Goal: Task Accomplishment & Management: Complete application form

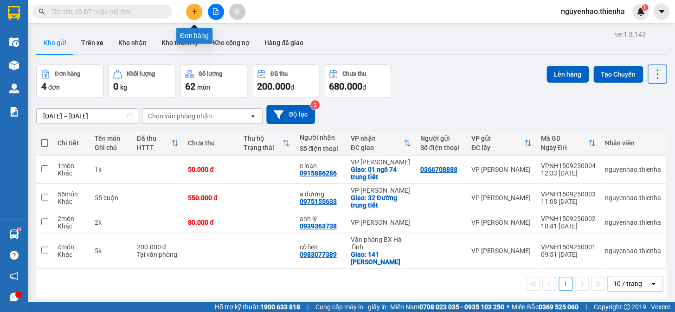
click at [190, 11] on button at bounding box center [194, 12] width 16 height 16
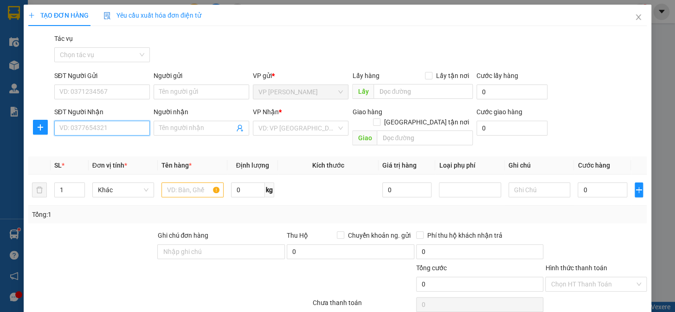
click at [101, 133] on input "SĐT Người Nhận" at bounding box center [102, 128] width 96 height 15
click at [81, 185] on span "up" at bounding box center [80, 188] width 6 height 6
type input "1"
click at [78, 190] on span "down" at bounding box center [80, 193] width 6 height 6
click at [190, 182] on input "text" at bounding box center [192, 189] width 62 height 15
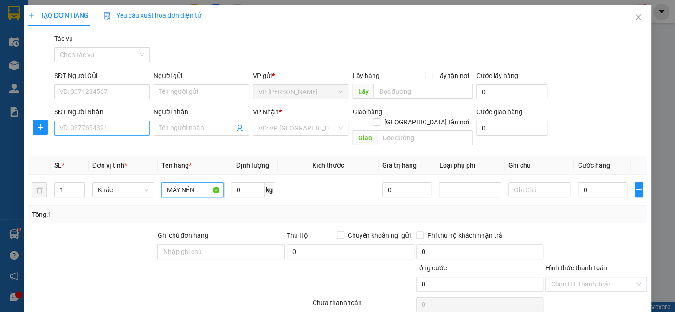
type input "MÁY NÉN"
click at [88, 130] on input "SĐT Người Nhận" at bounding box center [102, 128] width 96 height 15
click at [577, 182] on input "0" at bounding box center [601, 189] width 49 height 15
type input "1"
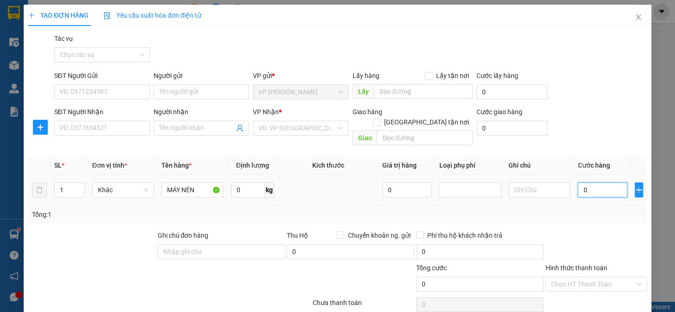
type input "1"
type input "15"
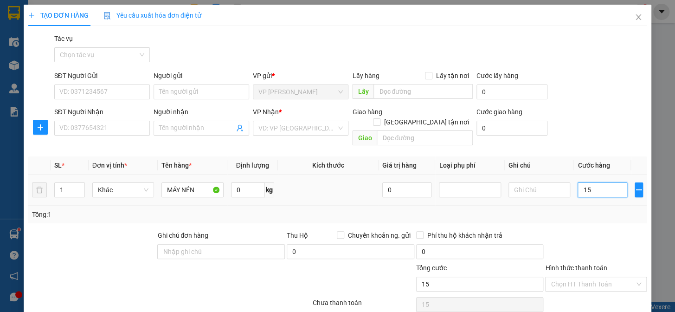
type input "150"
type input "1.500"
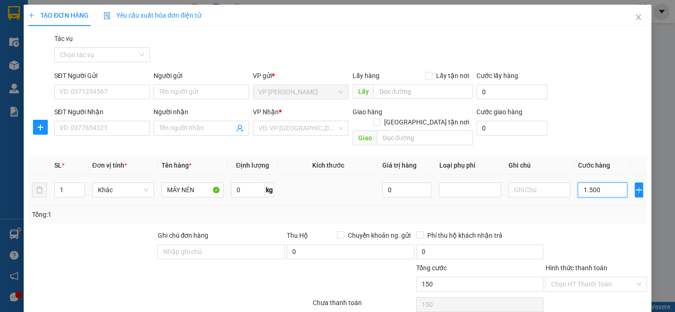
type input "1.500"
type input "15.000"
type input "150.000"
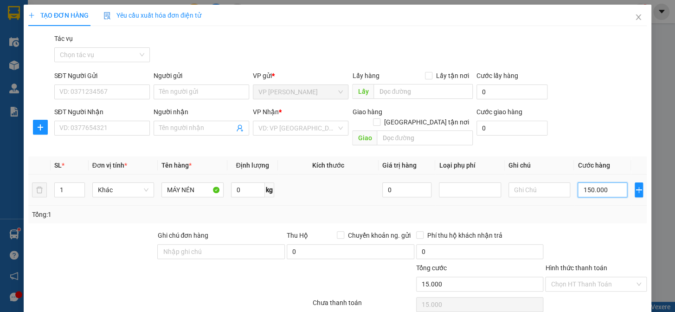
type input "150.000"
click at [116, 128] on input "SĐT Người Nhận" at bounding box center [102, 128] width 96 height 15
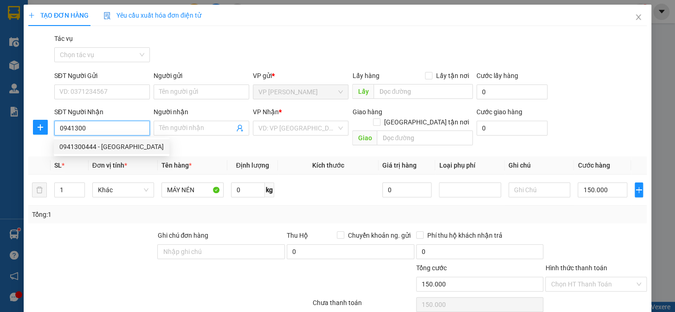
click at [126, 145] on div "0941300444 - [GEOGRAPHIC_DATA]" at bounding box center [111, 146] width 104 height 10
type input "0941300444"
type input "hà tĩnh"
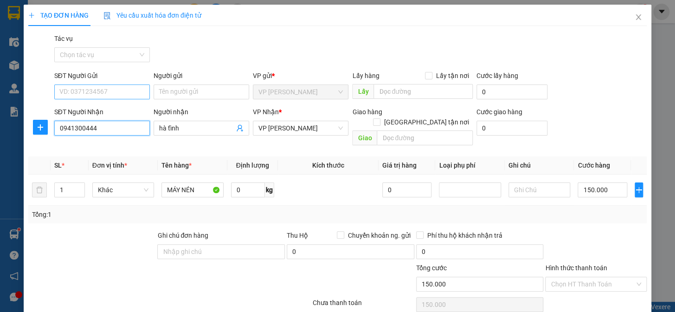
type input "0941300444"
click at [96, 93] on input "SĐT Người Gửi" at bounding box center [102, 91] width 96 height 15
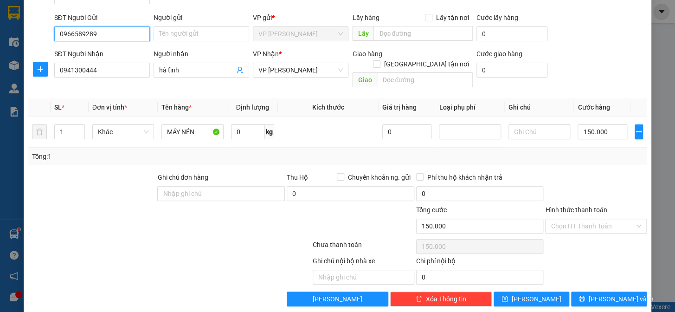
scroll to position [60, 0]
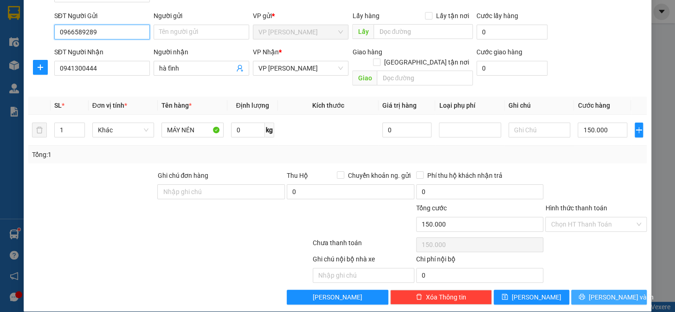
type input "0966589289"
click at [582, 289] on button "[PERSON_NAME] và In" at bounding box center [609, 296] width 76 height 15
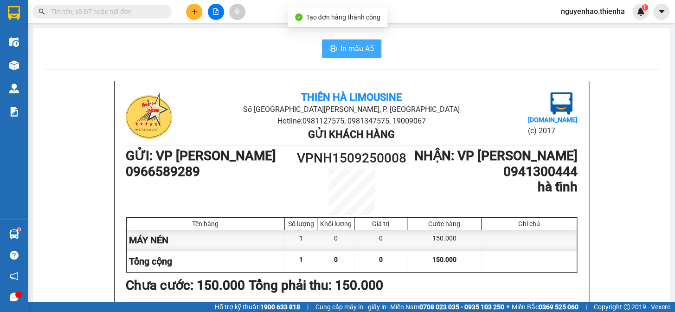
click at [341, 47] on span "In mẫu A5" at bounding box center [356, 49] width 33 height 12
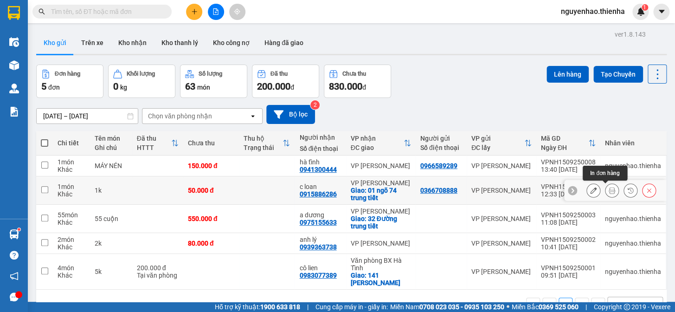
click at [608, 191] on icon at bounding box center [611, 190] width 6 height 6
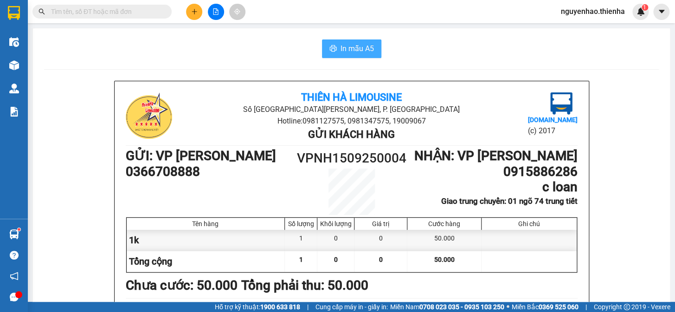
click at [346, 49] on span "In mẫu A5" at bounding box center [356, 49] width 33 height 12
